Goal: Task Accomplishment & Management: Use online tool/utility

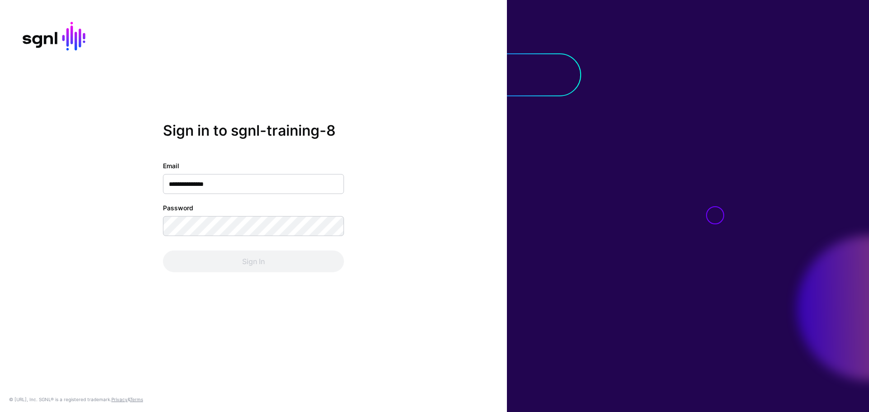
type input "**********"
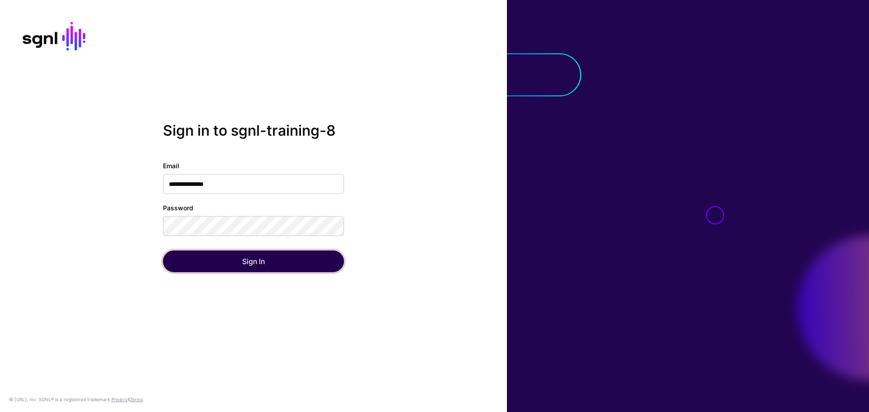
click at [252, 264] on button "Sign In" at bounding box center [253, 262] width 181 height 22
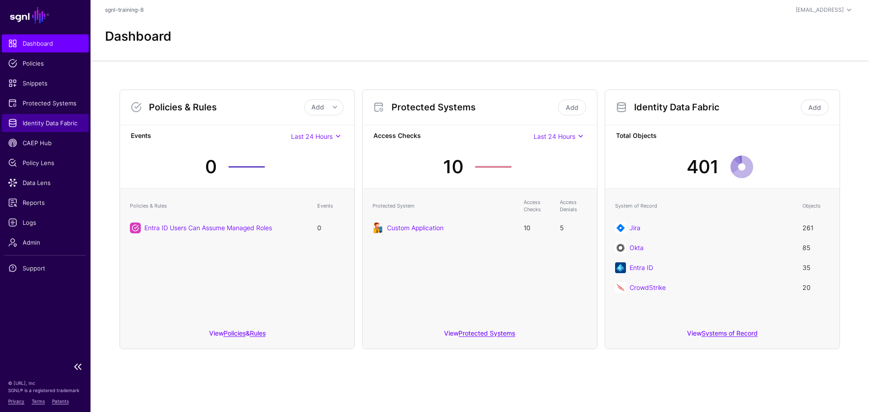
click at [42, 126] on span "Identity Data Fabric" at bounding box center [45, 123] width 74 height 9
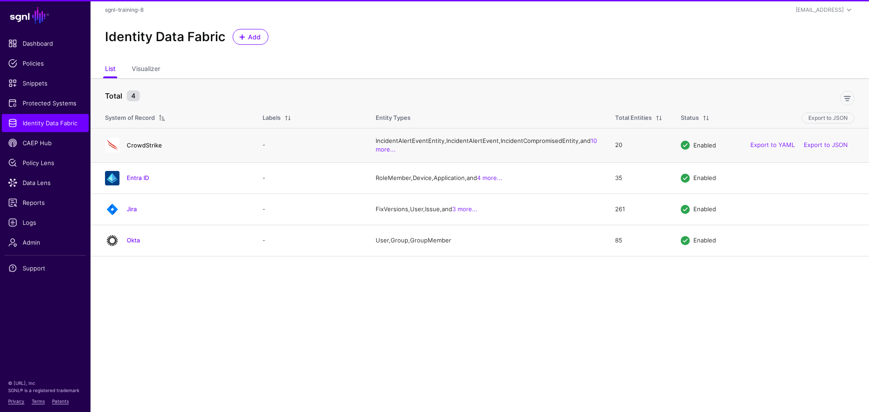
click at [149, 149] on link "CrowdStrike" at bounding box center [144, 145] width 35 height 7
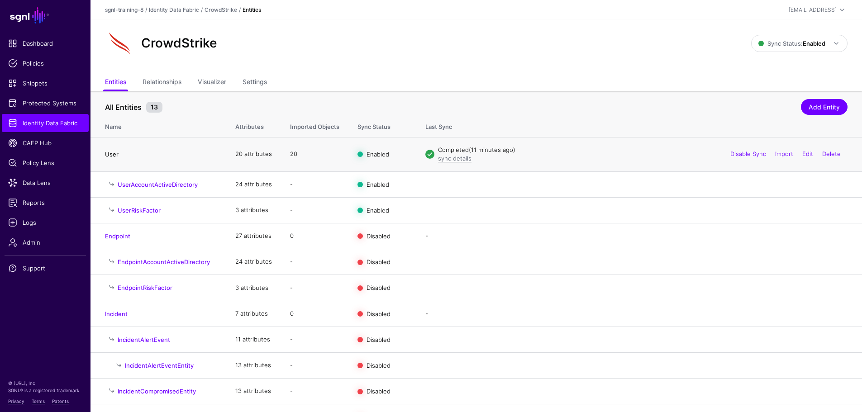
click at [112, 155] on link "User" at bounding box center [112, 154] width 14 height 7
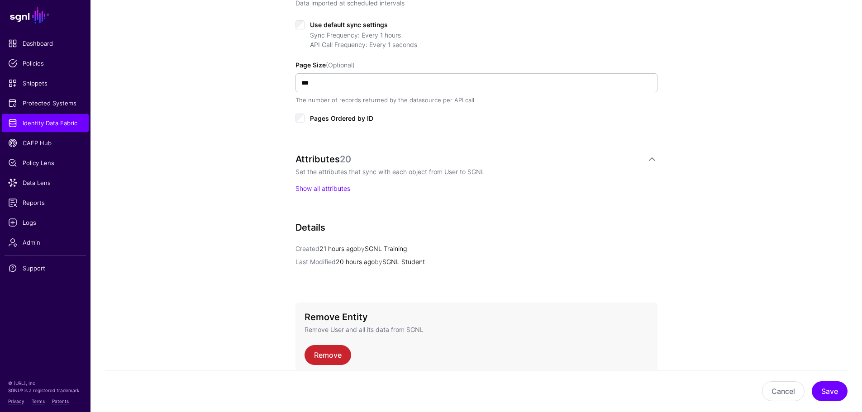
scroll to position [435, 0]
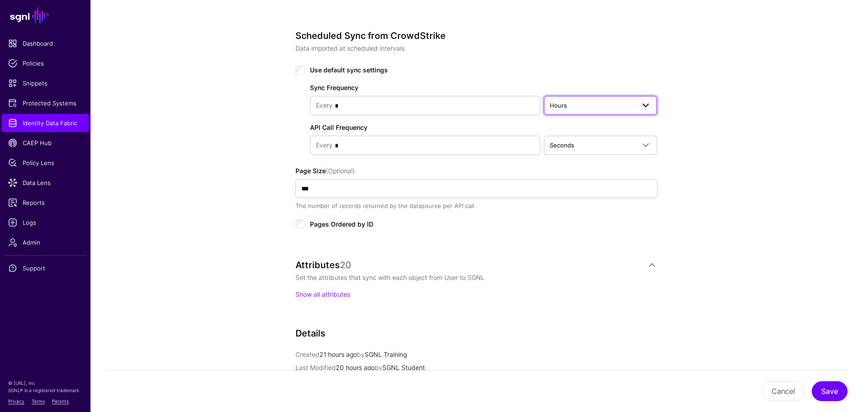
click at [627, 113] on link "Hours" at bounding box center [601, 105] width 114 height 19
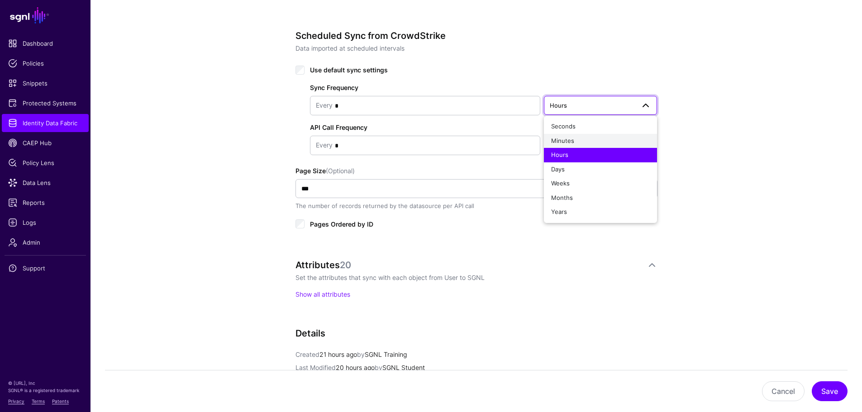
click at [592, 145] on div "Minutes" at bounding box center [600, 141] width 99 height 9
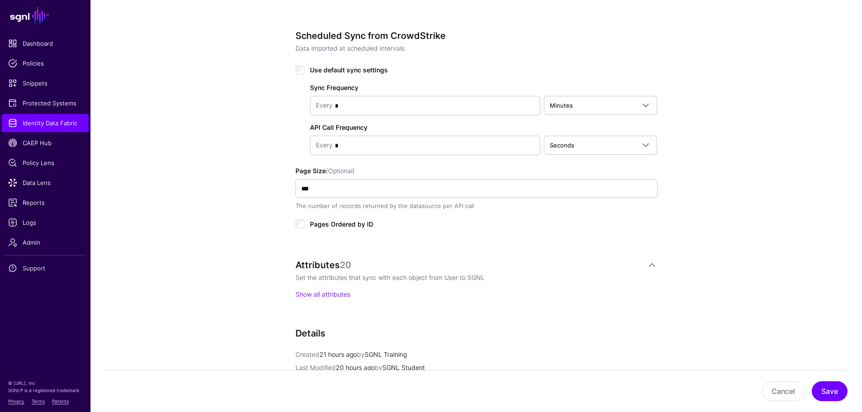
click at [336, 95] on div "Sync Frequency Every * Minutes Seconds Minutes Hours Days Weeks Months Years AP…" at bounding box center [476, 116] width 362 height 80
click at [346, 101] on input "*" at bounding box center [434, 106] width 202 height 18
type input "*"
click at [723, 124] on div "**********" at bounding box center [475, 101] width 771 height 924
click at [831, 389] on button "Save" at bounding box center [830, 391] width 36 height 20
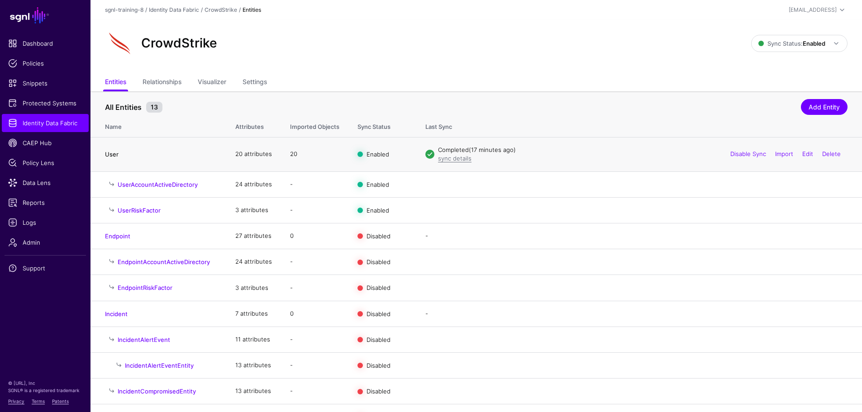
click at [115, 153] on link "User" at bounding box center [112, 154] width 14 height 7
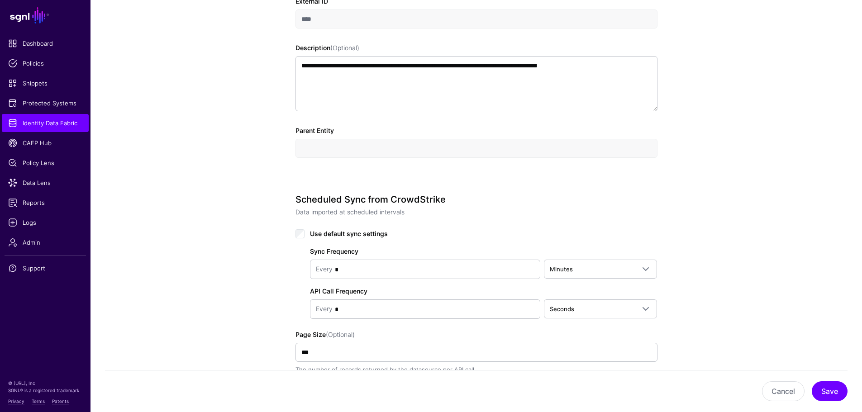
scroll to position [317, 0]
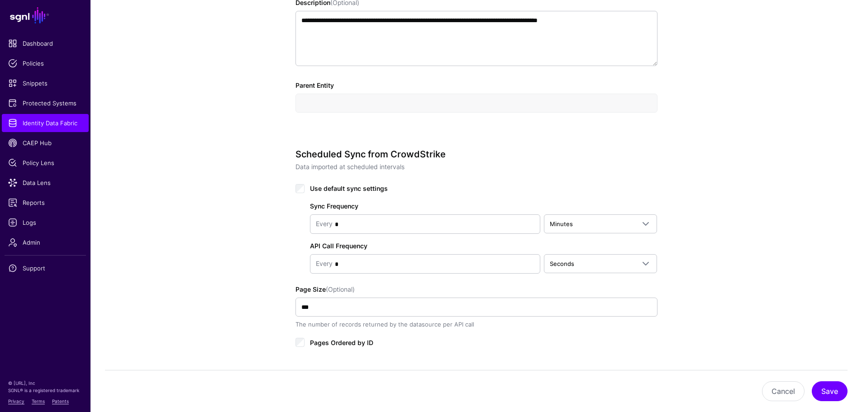
click at [318, 231] on div "Every" at bounding box center [324, 224] width 17 height 19
click at [332, 224] on div "Every" at bounding box center [324, 224] width 17 height 19
click at [346, 222] on input "*" at bounding box center [434, 224] width 202 height 18
type input "*"
click at [742, 198] on div "**********" at bounding box center [475, 219] width 771 height 924
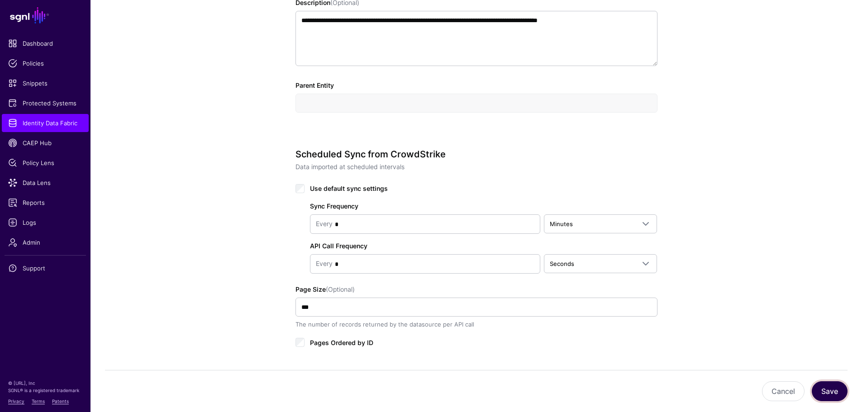
click at [829, 393] on button "Save" at bounding box center [830, 391] width 36 height 20
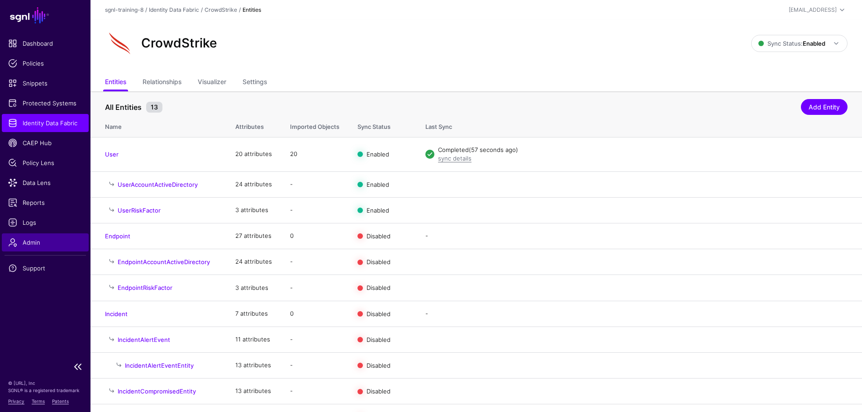
click at [32, 238] on span "Admin" at bounding box center [45, 242] width 74 height 9
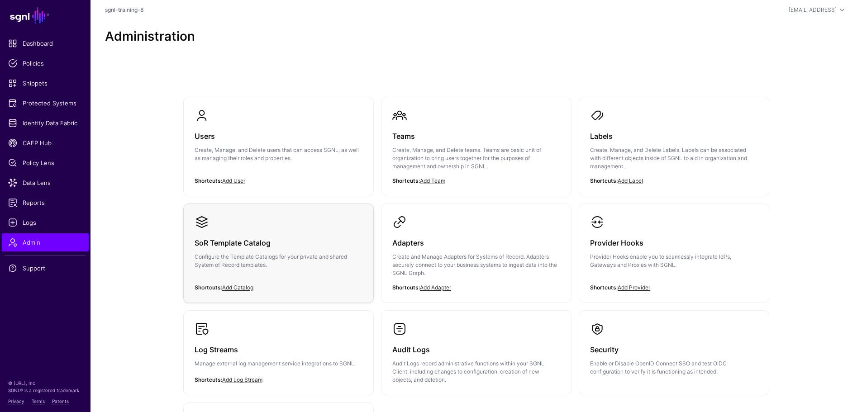
click at [262, 249] on div "SoR Template Catalog Configure the Template Catalogs for your private and share…" at bounding box center [279, 256] width 168 height 54
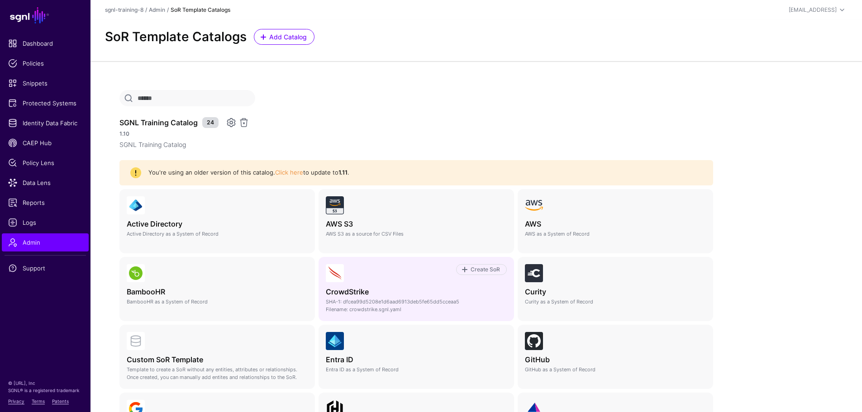
click at [435, 282] on div "Create SoR" at bounding box center [425, 273] width 163 height 18
click at [333, 281] on img at bounding box center [335, 273] width 18 height 18
click at [340, 296] on h4 "CrowdStrike" at bounding box center [416, 292] width 181 height 9
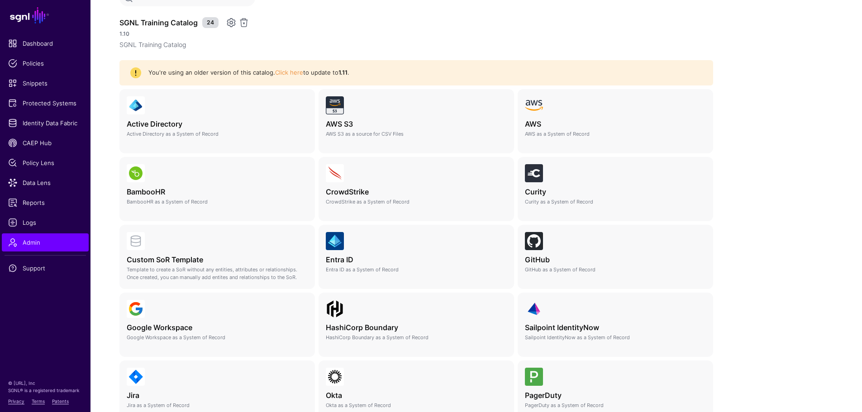
scroll to position [45, 0]
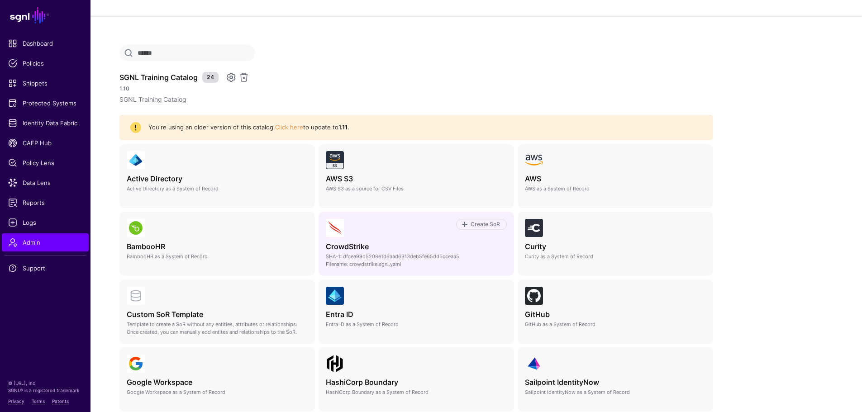
click at [386, 229] on div "Create SoR" at bounding box center [425, 224] width 163 height 11
click at [481, 229] on link "Create SoR" at bounding box center [481, 224] width 51 height 11
